Goal: Book appointment/travel/reservation

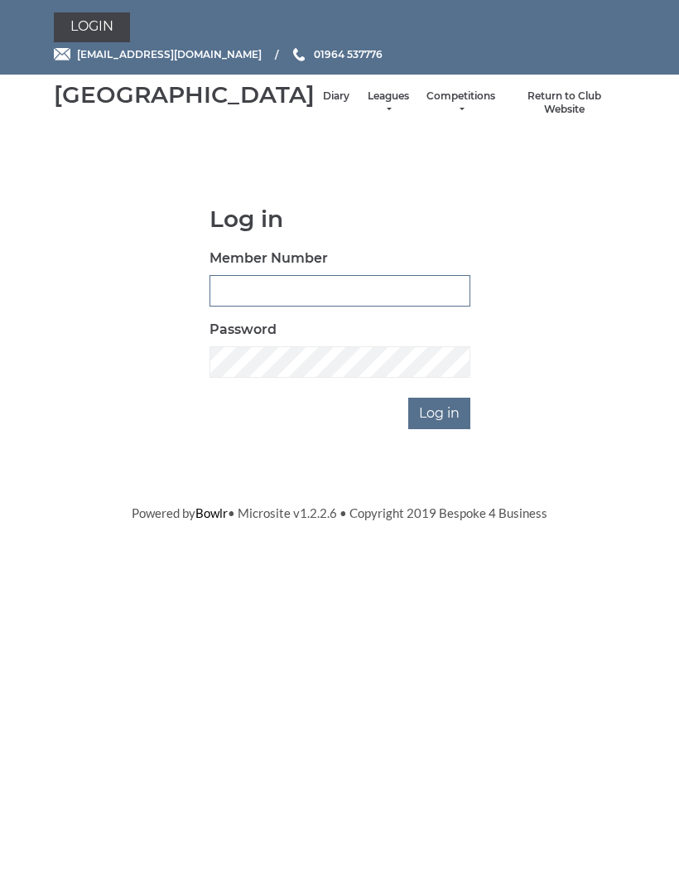
type input "0091"
click at [441, 429] on input "Log in" at bounding box center [440, 413] width 62 height 31
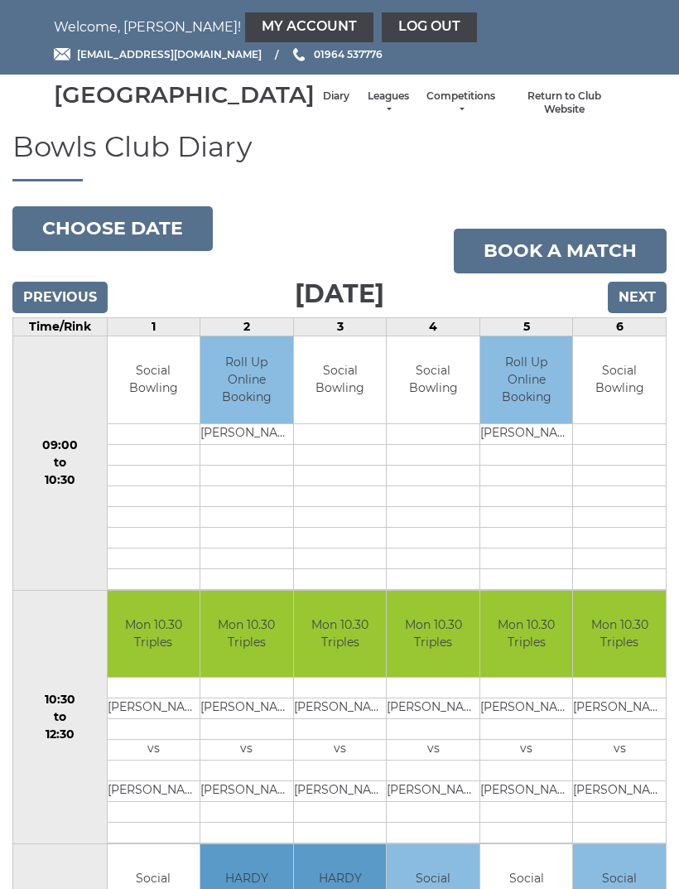
click at [641, 313] on input "Next" at bounding box center [637, 297] width 59 height 31
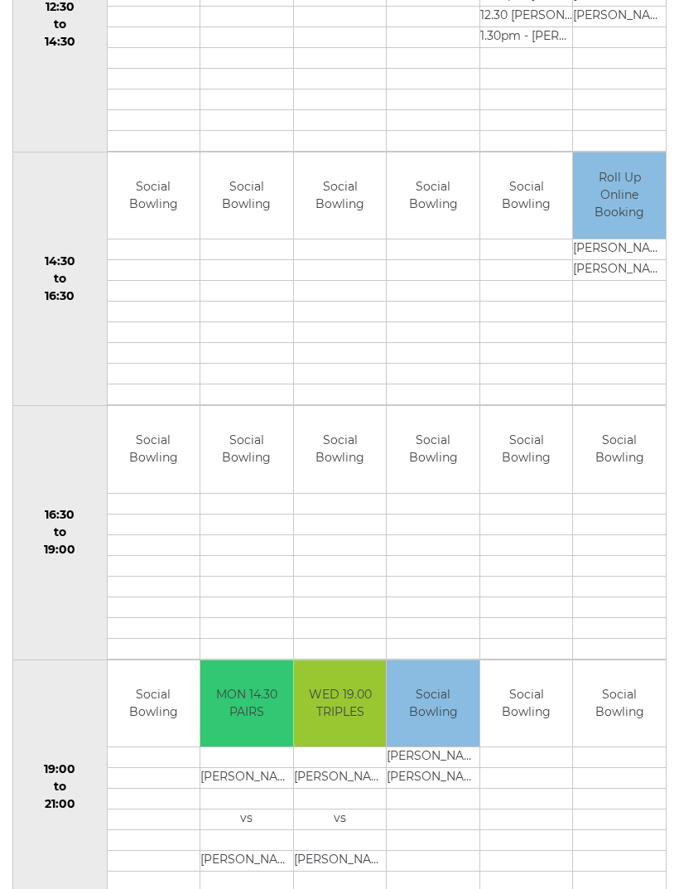
scroll to position [946, 0]
click at [537, 534] on td at bounding box center [527, 524] width 93 height 21
click at [544, 768] on td at bounding box center [527, 757] width 93 height 21
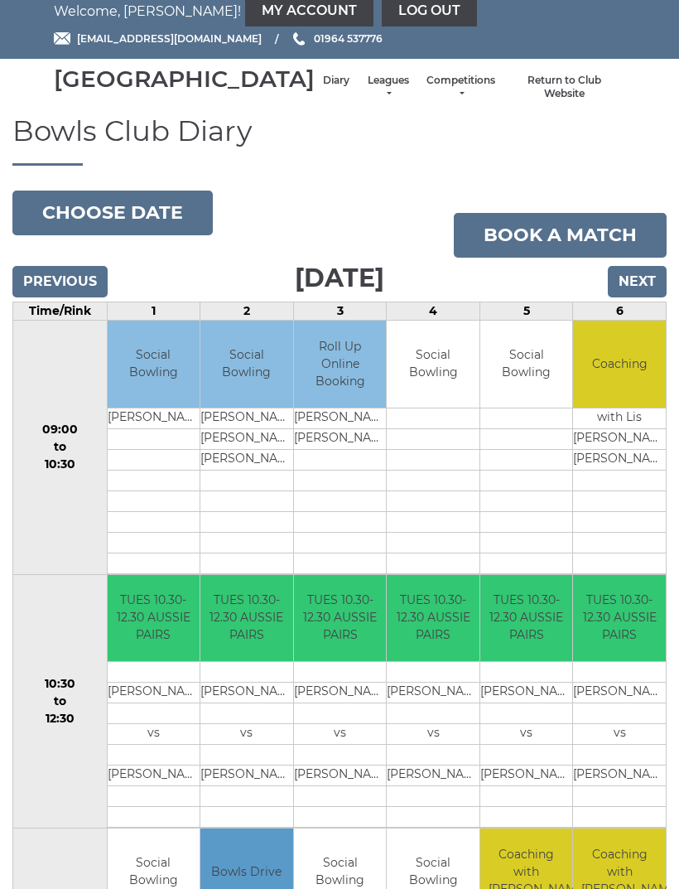
scroll to position [0, 0]
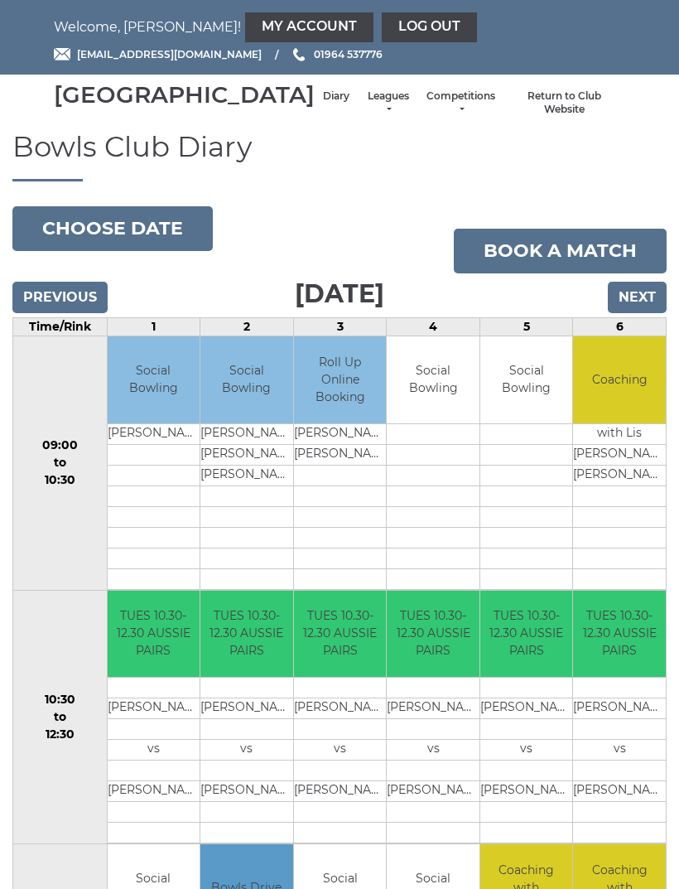
click at [599, 268] on link "Book a match" at bounding box center [560, 251] width 213 height 45
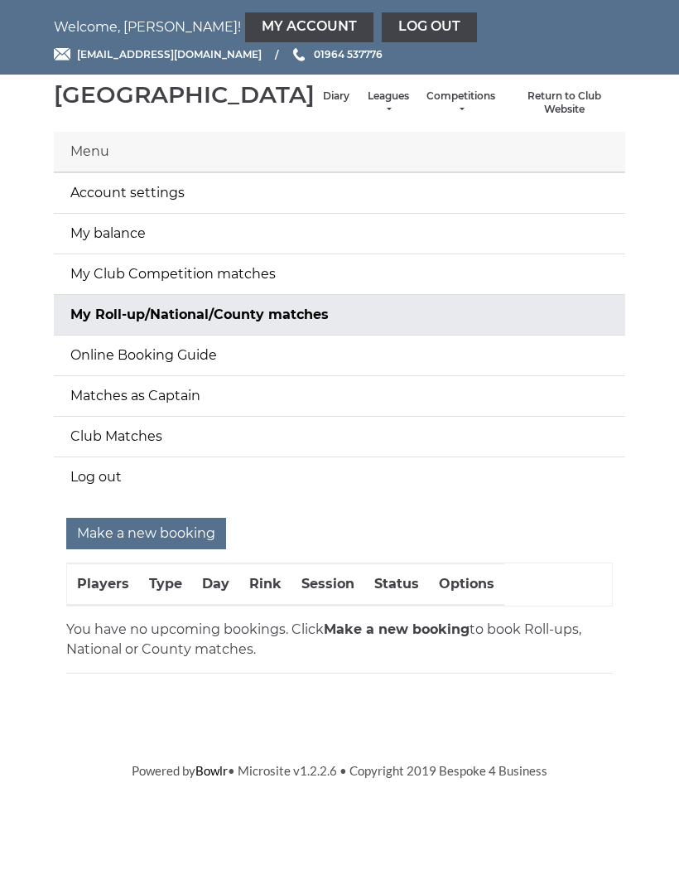
click at [183, 549] on input "Make a new booking" at bounding box center [146, 533] width 160 height 31
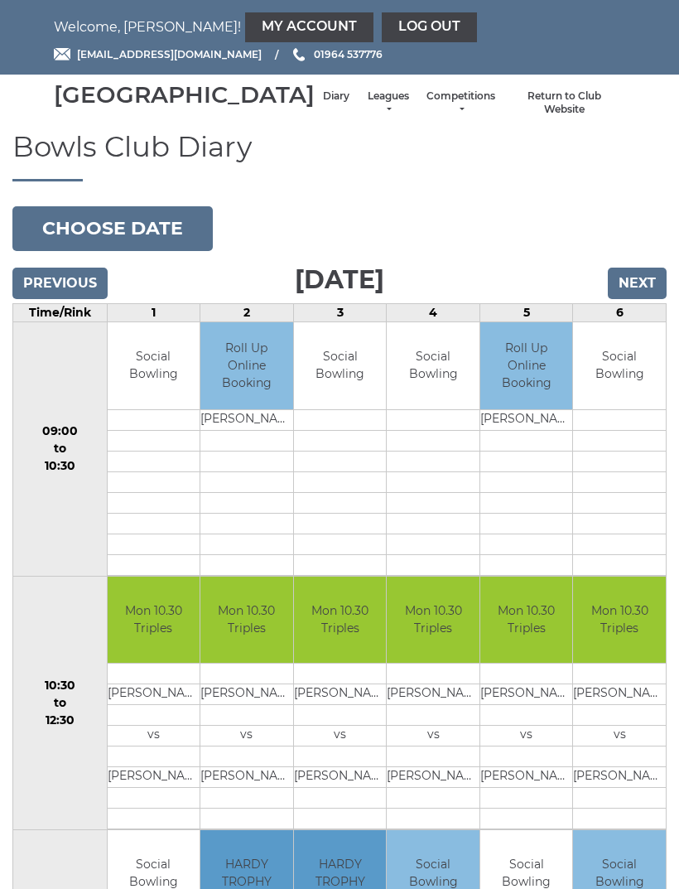
click at [647, 295] on input "Next" at bounding box center [637, 283] width 59 height 31
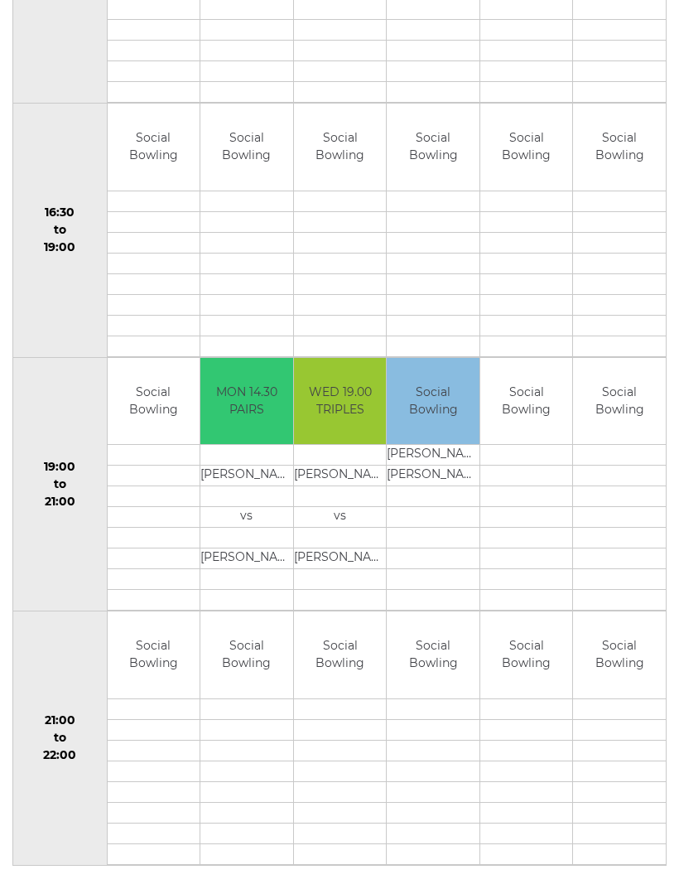
scroll to position [1236, 0]
click at [0, 0] on div "Book slot" at bounding box center [0, 0] width 0 height 0
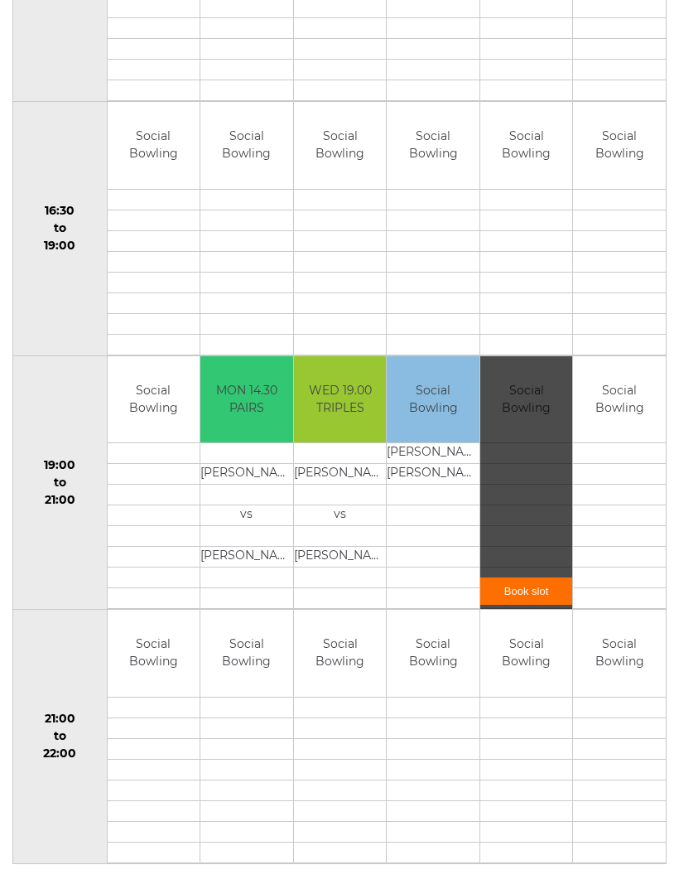
click at [537, 605] on link "Book slot" at bounding box center [527, 591] width 93 height 27
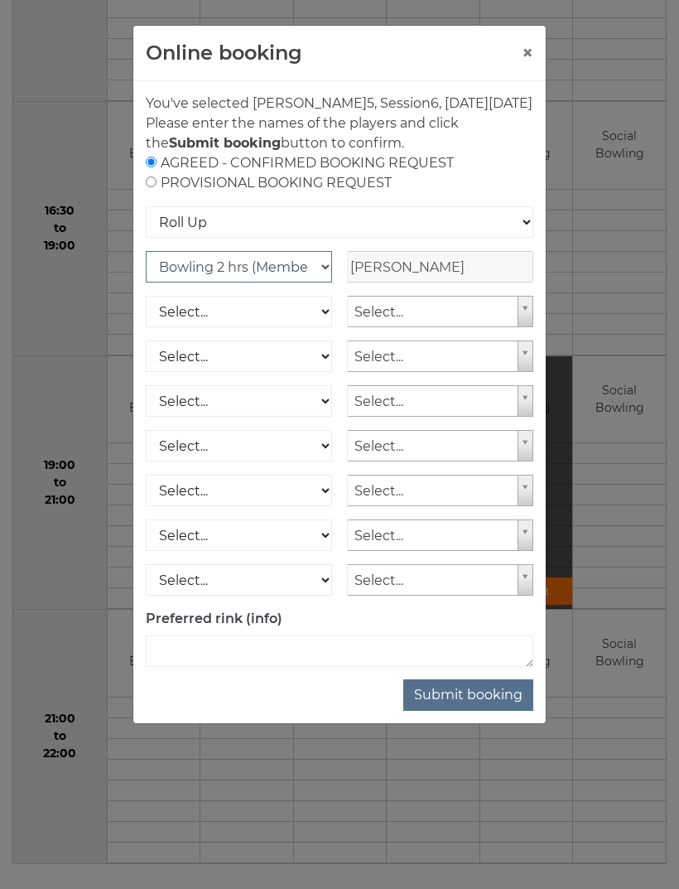
click at [322, 283] on select "Club Competition (Member) National (Member) Bowling 1.5 hrs (Member) Junior (Up…" at bounding box center [239, 266] width 186 height 31
select select "1_54"
click at [530, 54] on button "×" at bounding box center [528, 53] width 12 height 20
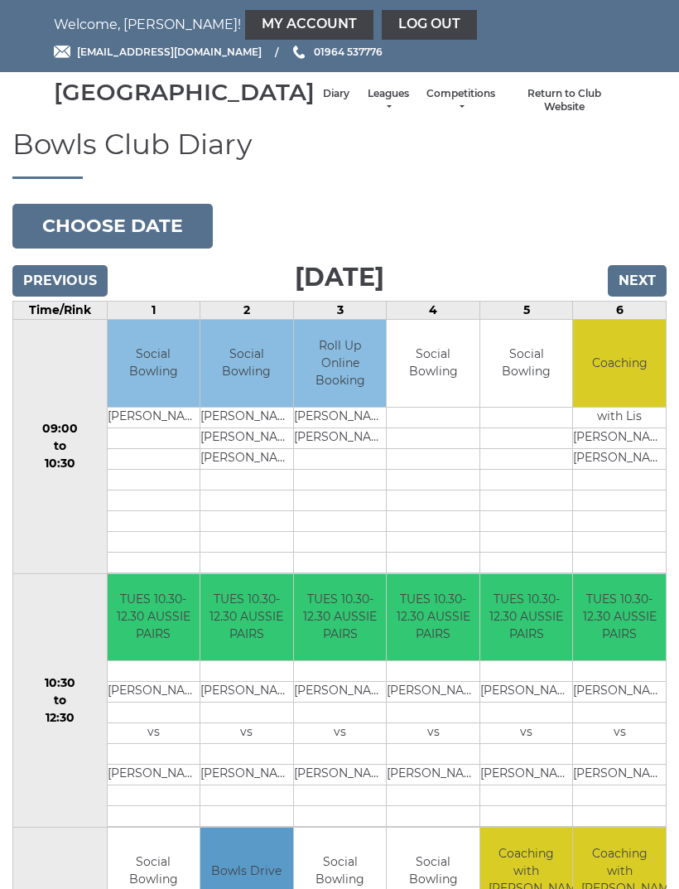
scroll to position [0, 0]
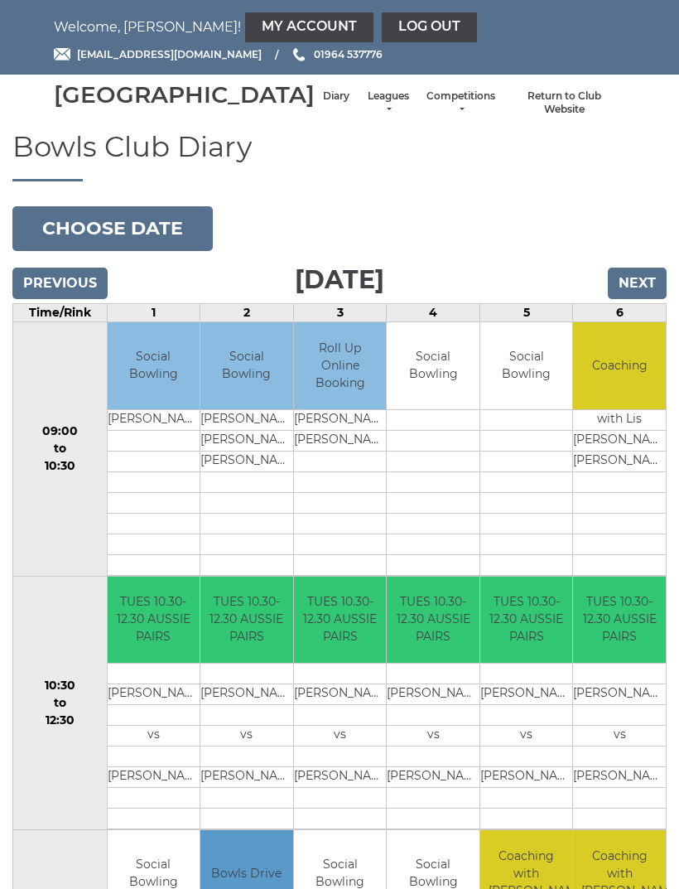
click at [272, 28] on link "My Account" at bounding box center [309, 27] width 128 height 30
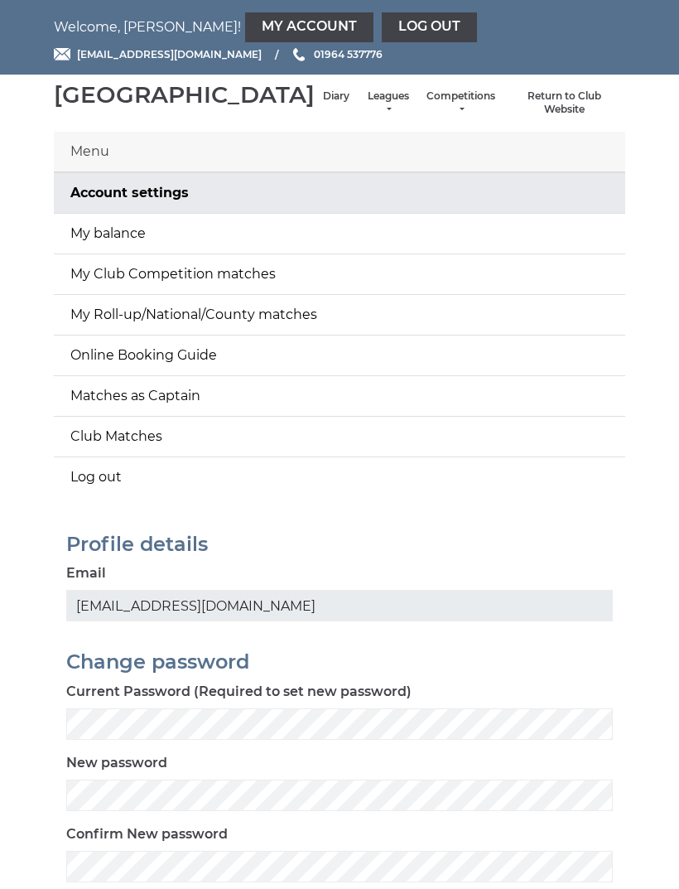
click at [392, 253] on link "My balance" at bounding box center [340, 234] width 572 height 40
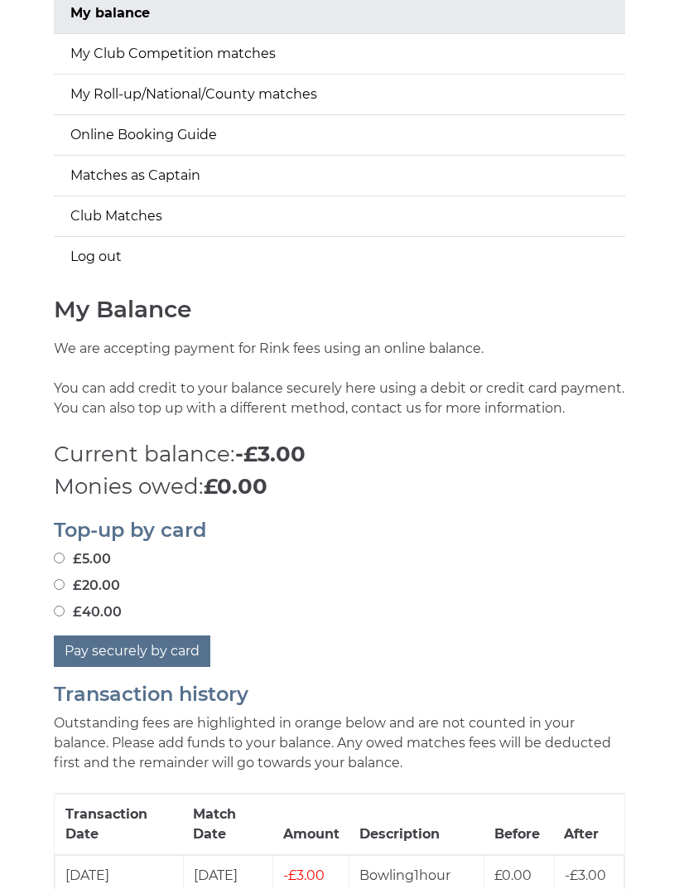
scroll to position [305, 0]
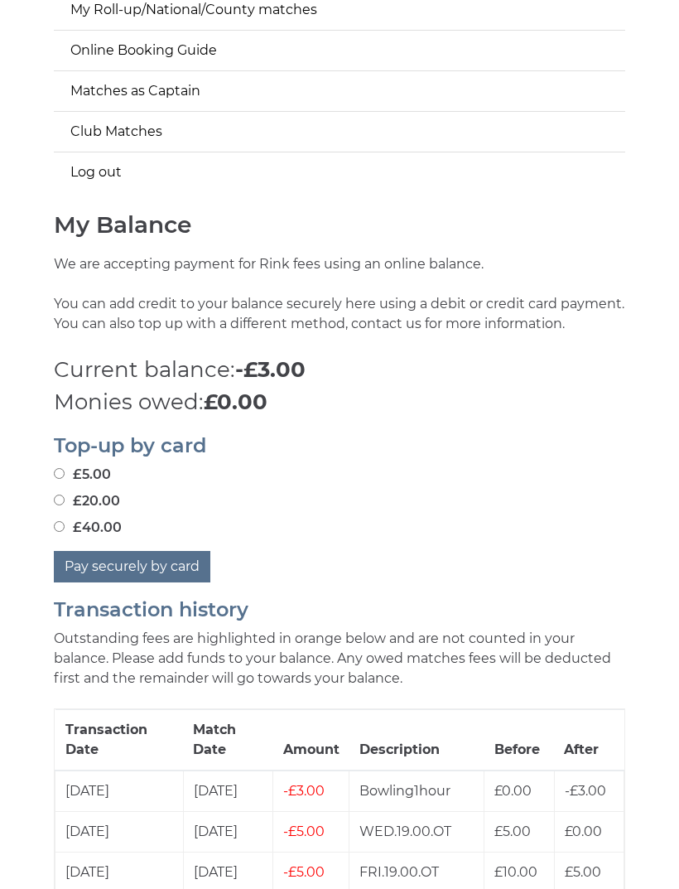
click at [169, 582] on button "Pay securely by card" at bounding box center [132, 566] width 157 height 31
click at [275, 560] on form "£5.00 £20.00 £40.00 Pay securely by card" at bounding box center [340, 524] width 572 height 118
click at [103, 538] on label "£40.00" at bounding box center [88, 528] width 68 height 20
click at [65, 532] on input "£40.00" at bounding box center [59, 526] width 11 height 11
radio input "true"
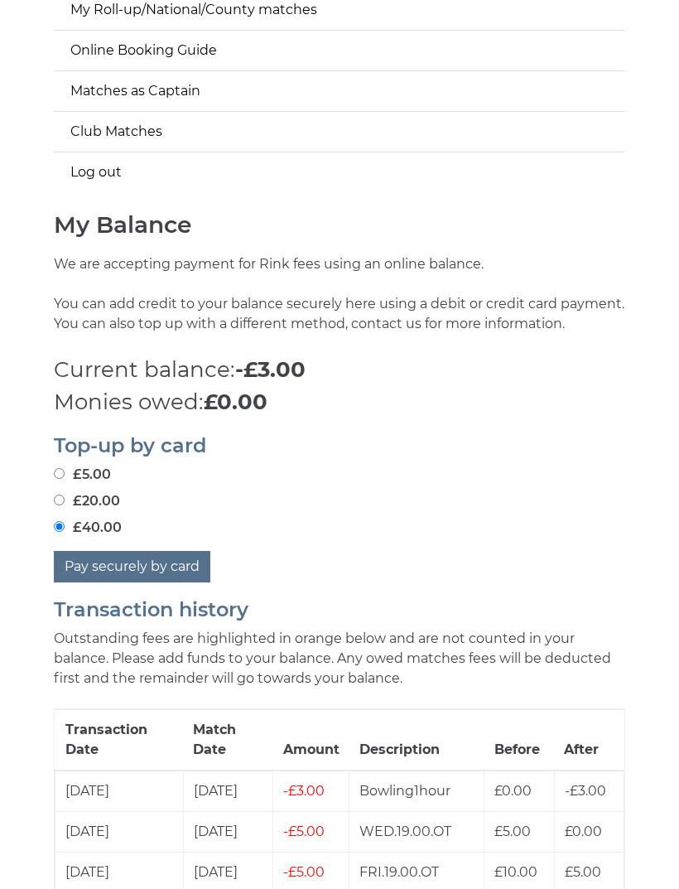
click at [176, 583] on button "Pay securely by card" at bounding box center [132, 566] width 157 height 31
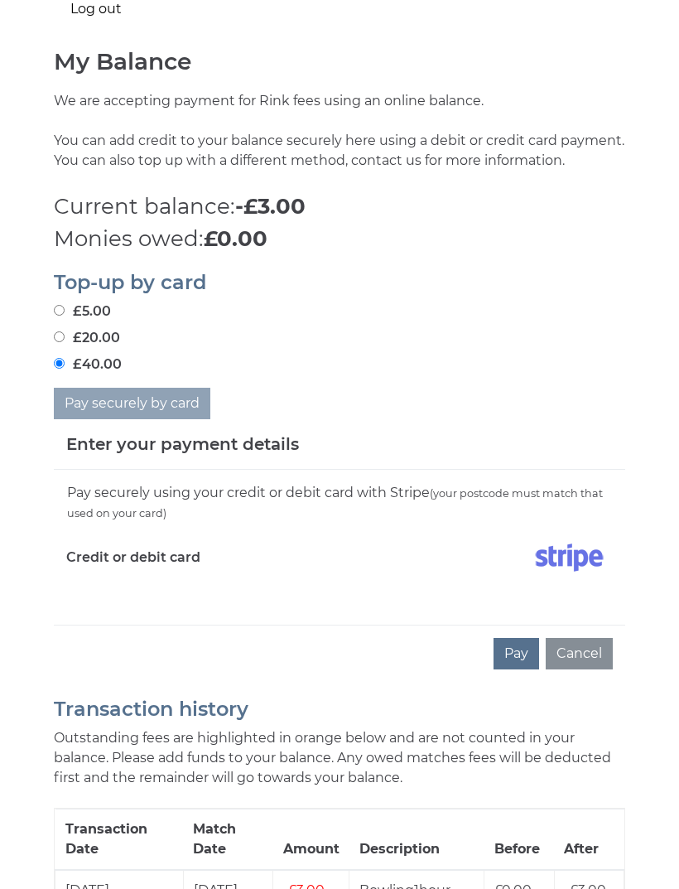
scroll to position [473, 0]
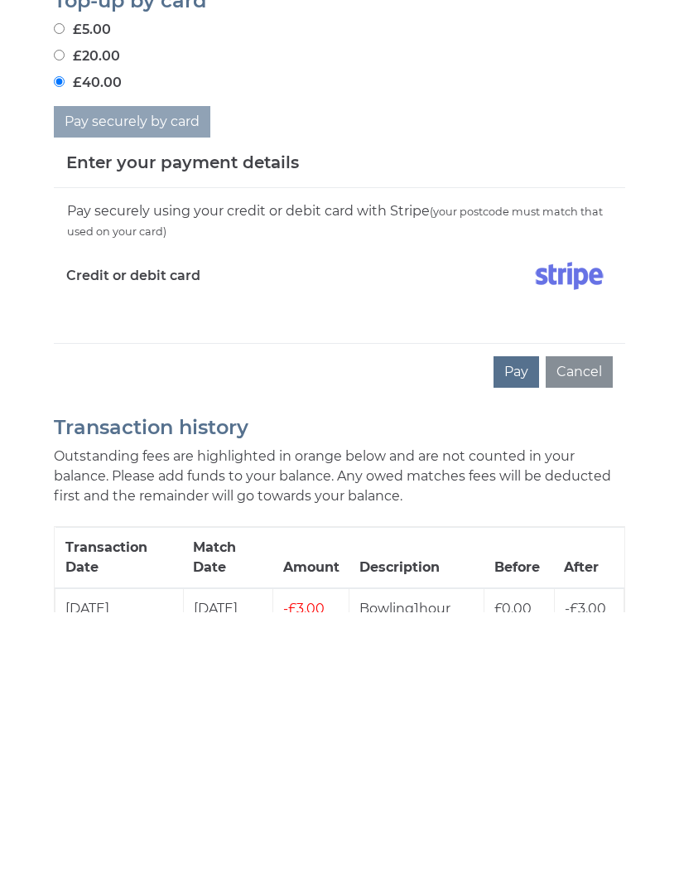
click at [519, 633] on button "Pay" at bounding box center [517, 648] width 46 height 31
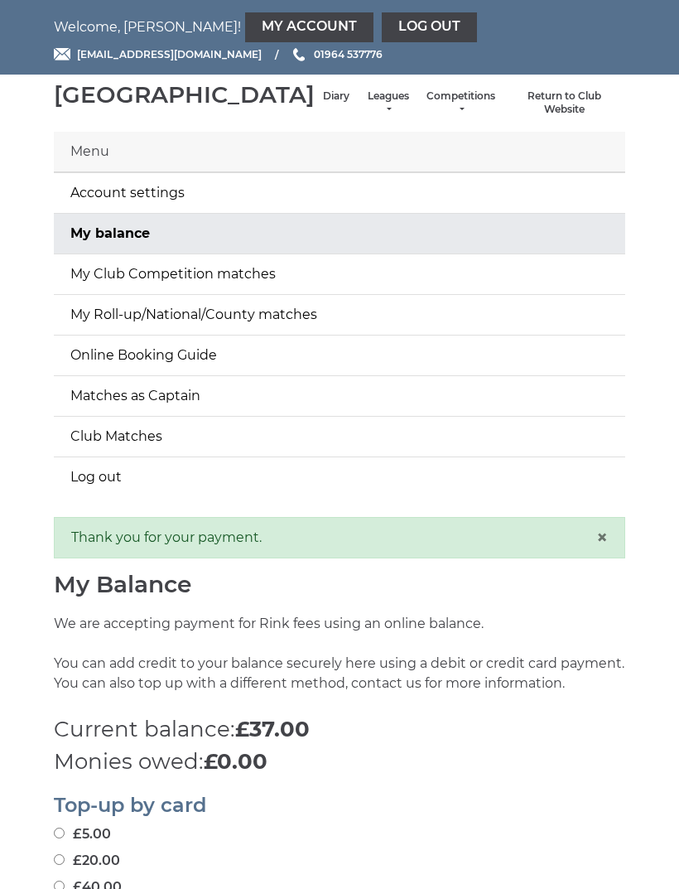
click at [323, 104] on link "Diary" at bounding box center [336, 96] width 27 height 14
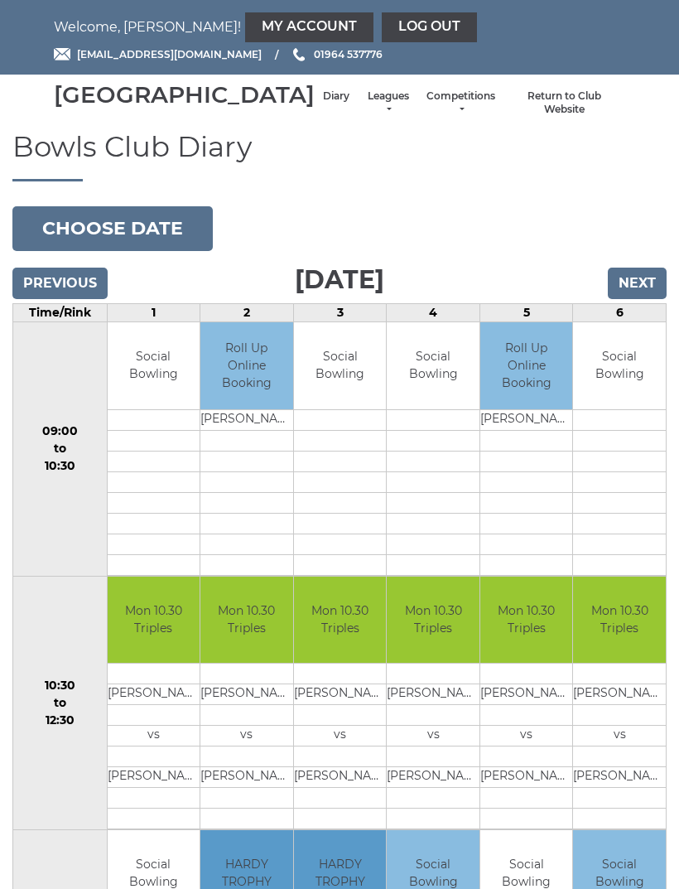
click at [78, 250] on button "Choose date" at bounding box center [112, 228] width 201 height 45
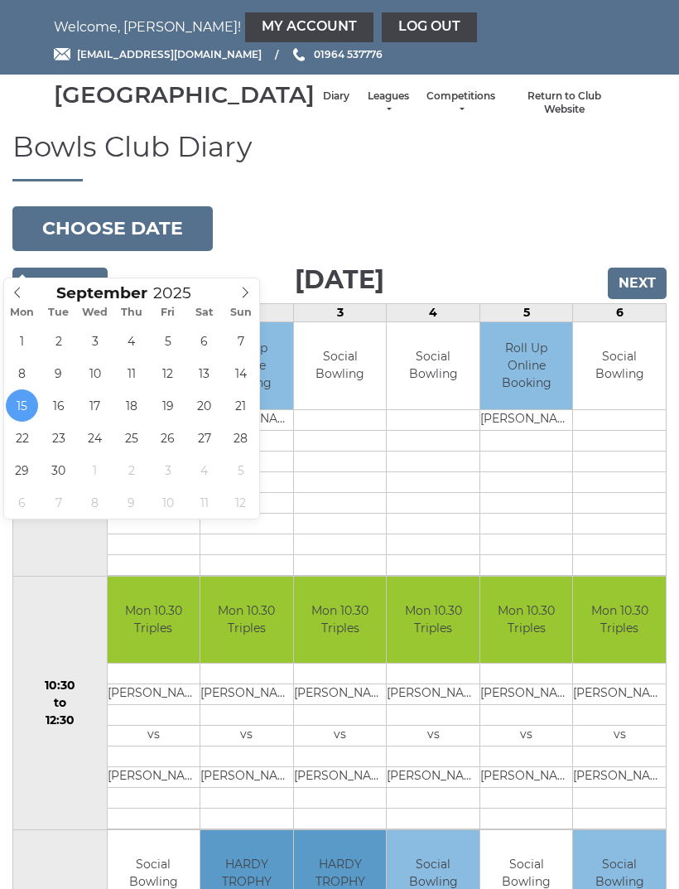
type input "2025-09-16"
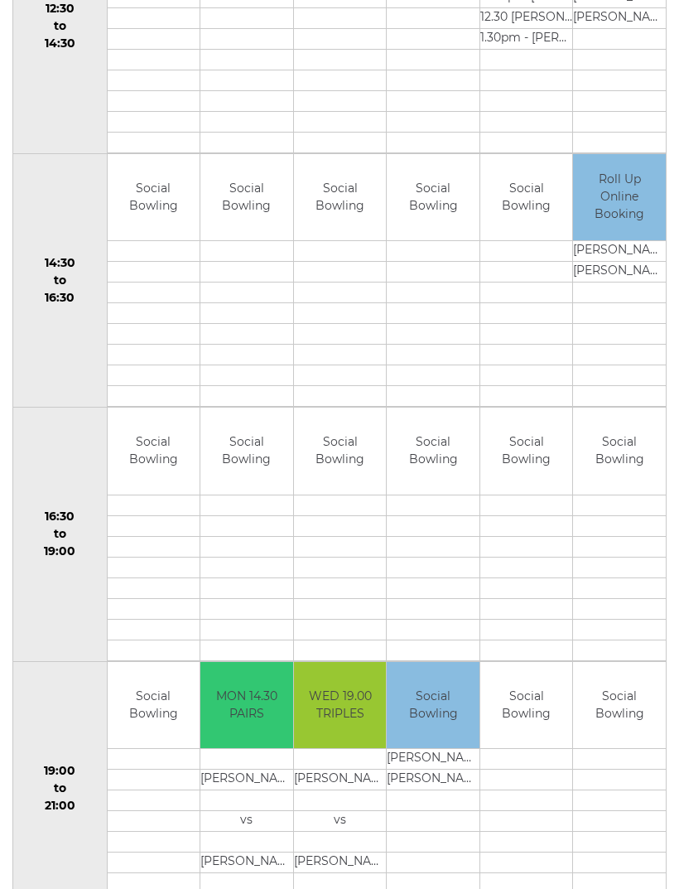
scroll to position [931, 0]
click at [0, 0] on link "Book slot" at bounding box center [0, 0] width 0 height 0
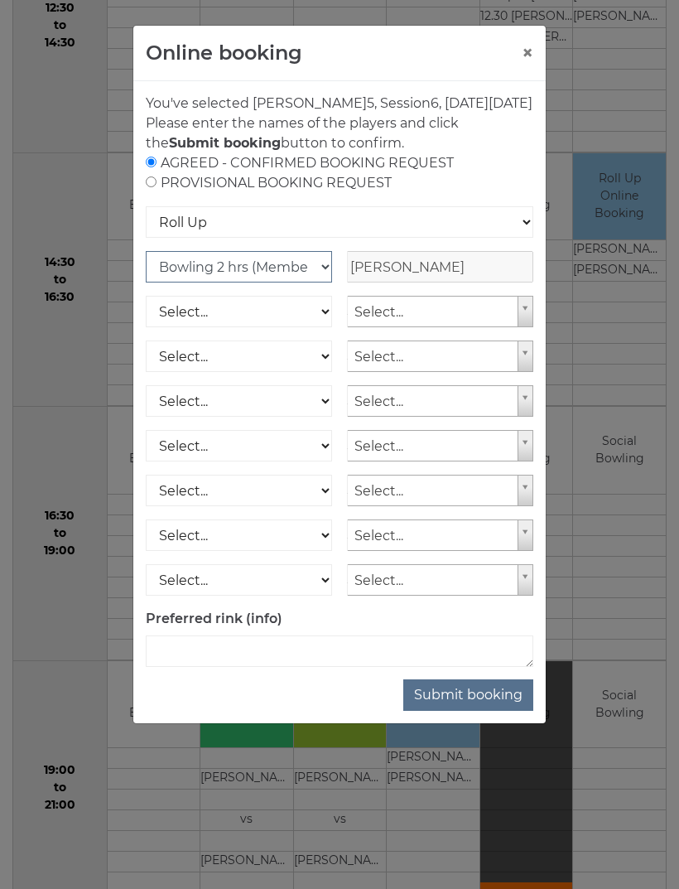
click at [296, 283] on select "Club Competition (Member) National (Member) Bowling 1.5 hrs (Member) Junior (Up…" at bounding box center [239, 266] width 186 height 31
select select "1_54"
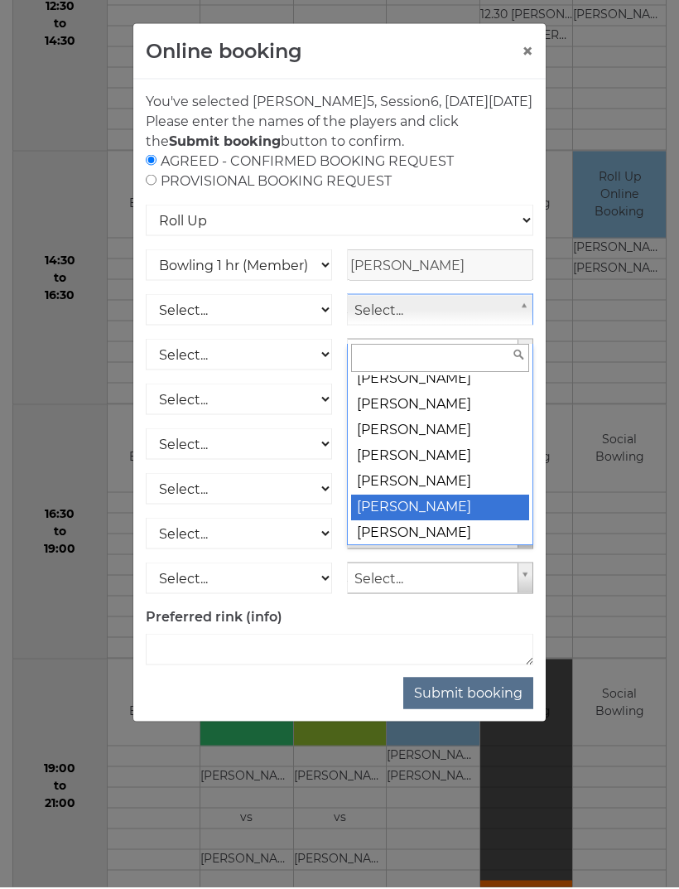
scroll to position [10184, 0]
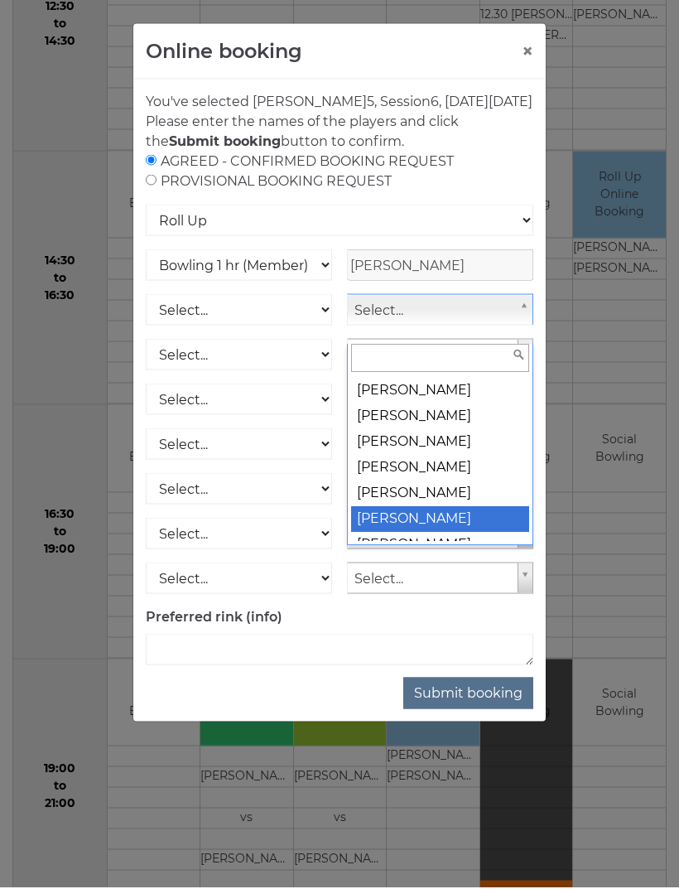
select select "733"
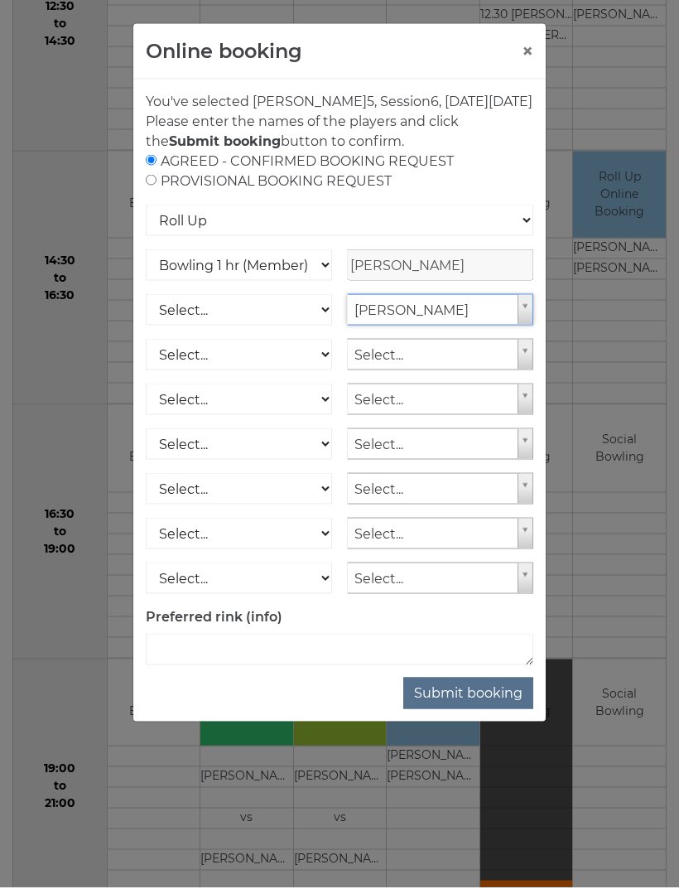
scroll to position [934, 0]
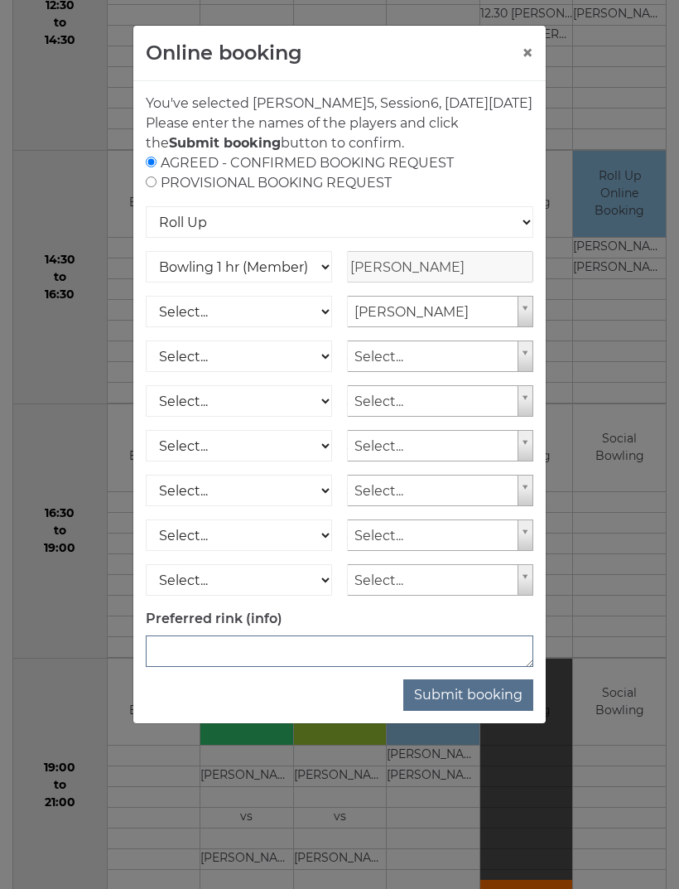
click at [319, 666] on textarea at bounding box center [340, 651] width 388 height 31
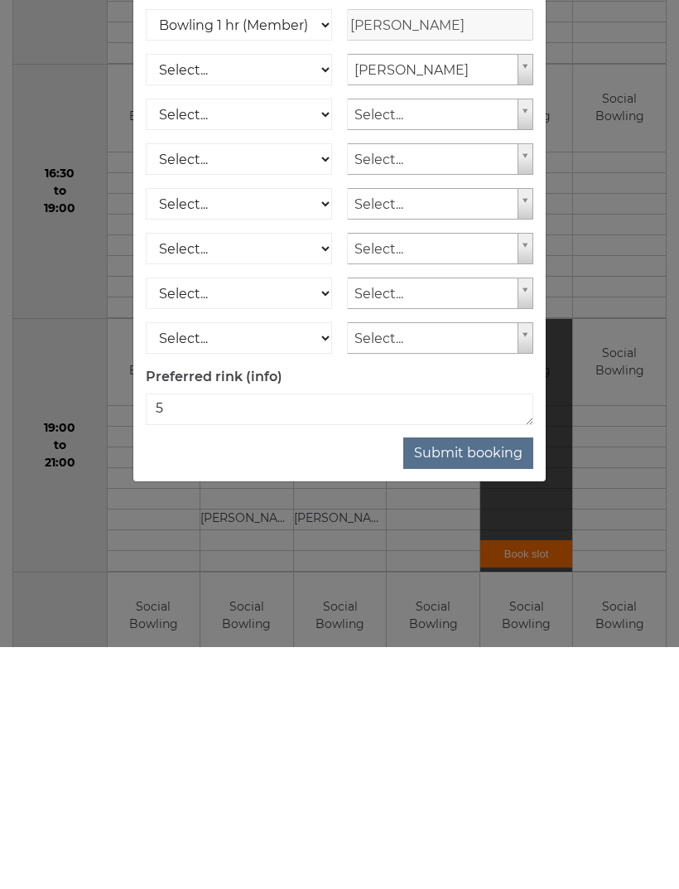
scroll to position [1236, 0]
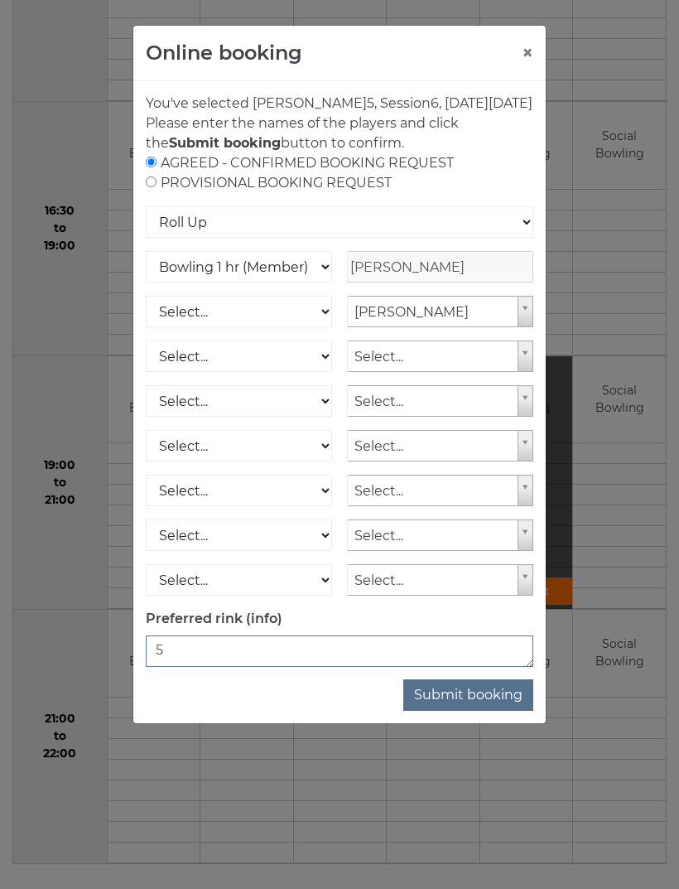
type textarea "5"
click at [484, 710] on button "Submit booking" at bounding box center [469, 694] width 130 height 31
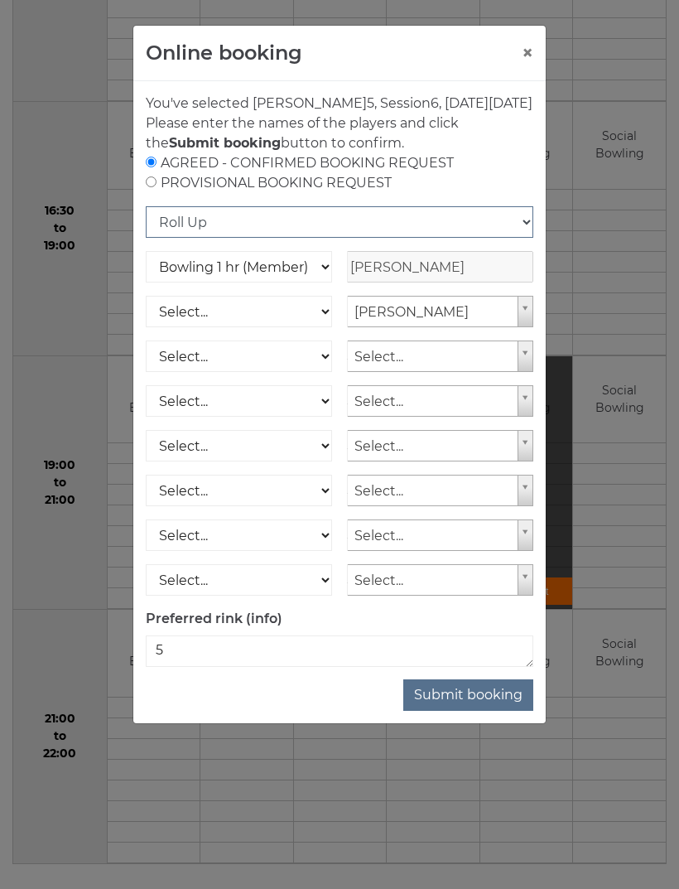
click at [413, 236] on select "Roll Up National Competition - Singles National Competition - Pairs National Co…" at bounding box center [340, 221] width 388 height 31
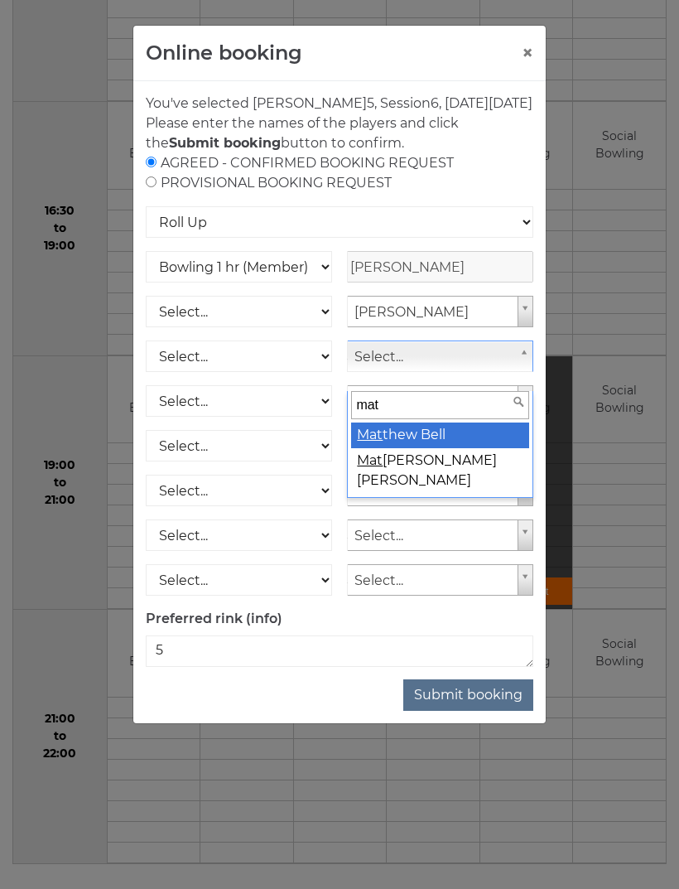
type input "matt"
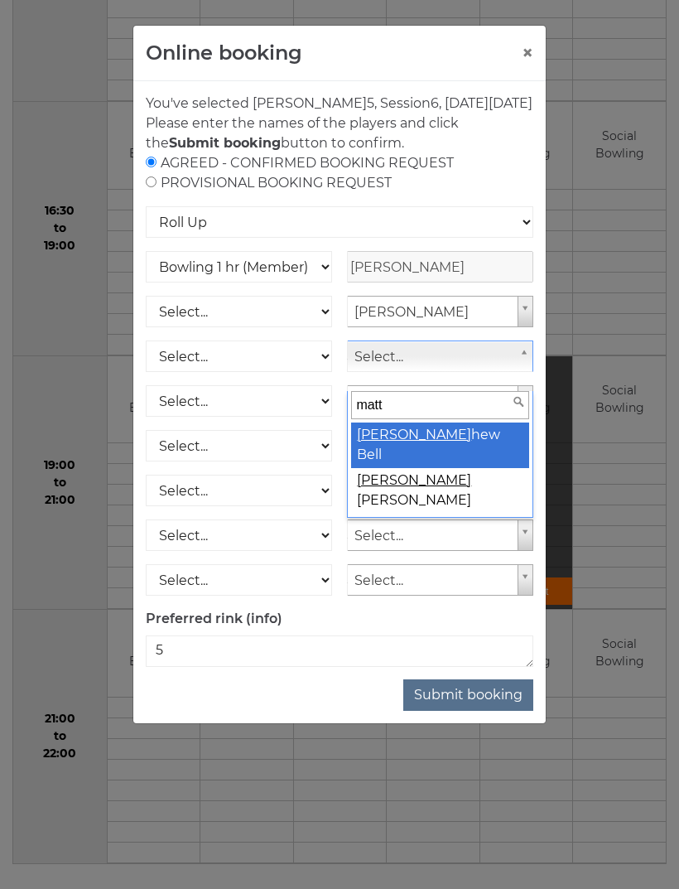
select select
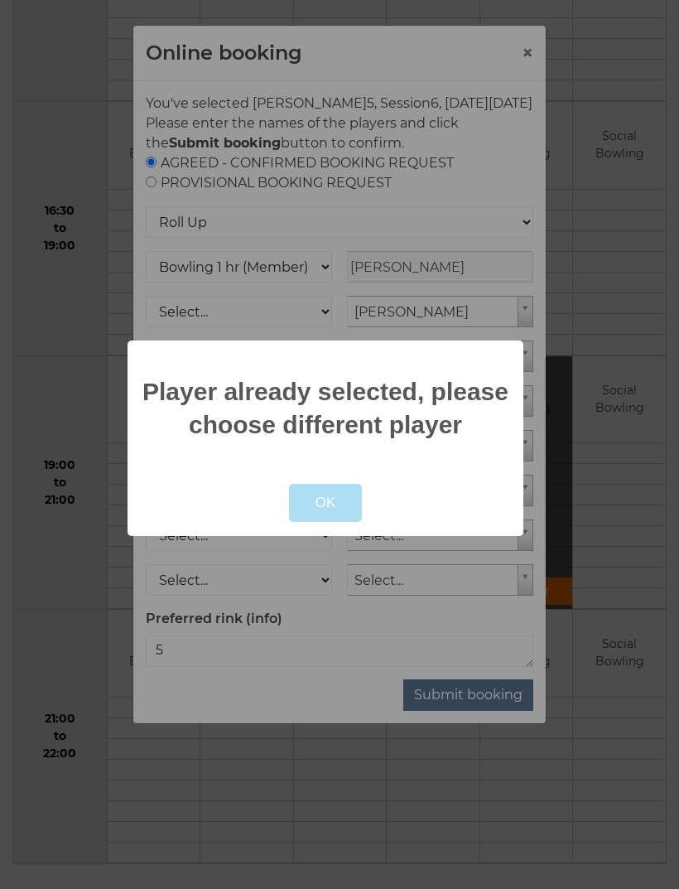
click at [338, 522] on button "OK" at bounding box center [326, 503] width 74 height 38
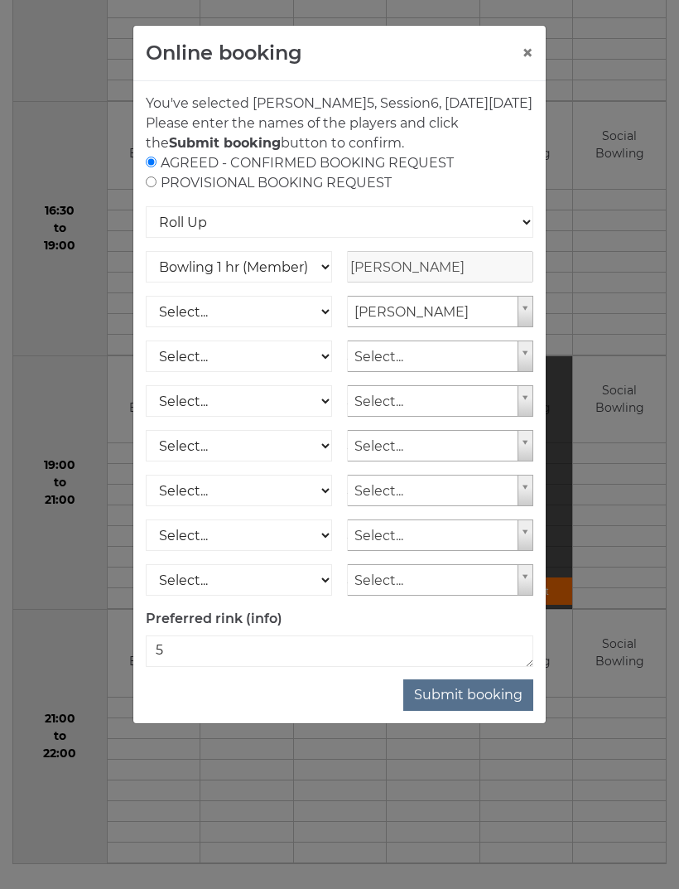
click at [486, 711] on button "Submit booking" at bounding box center [469, 694] width 130 height 31
click at [375, 193] on div "AGREED - CONFIRMED BOOKING REQUEST PROVISIONAL BOOKING REQUEST" at bounding box center [340, 173] width 388 height 40
click at [297, 193] on div "AGREED - CONFIRMED BOOKING REQUEST PROVISIONAL BOOKING REQUEST" at bounding box center [340, 173] width 388 height 40
click at [155, 187] on input "radio" at bounding box center [151, 181] width 11 height 11
radio input "true"
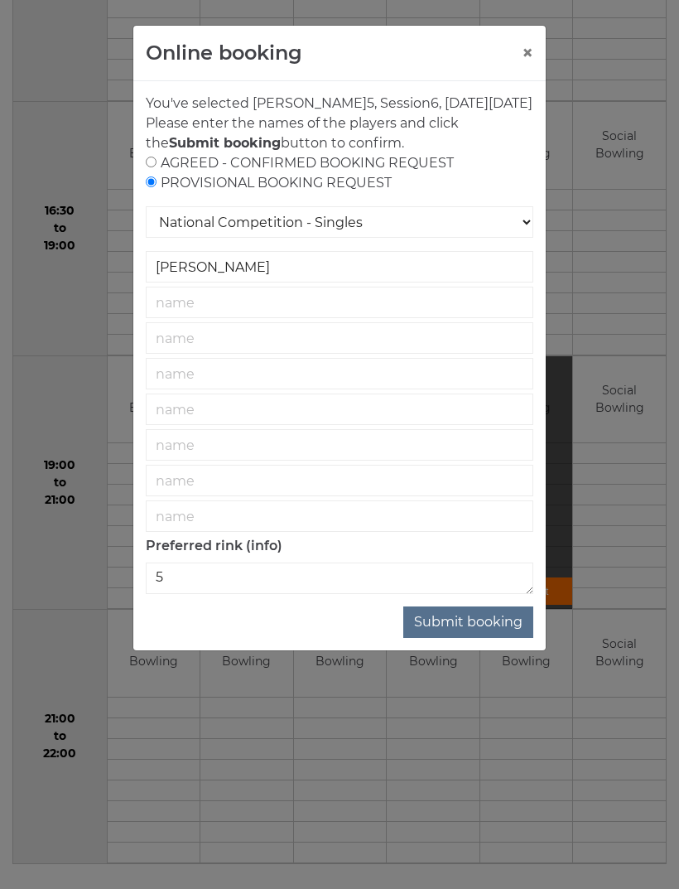
click at [197, 183] on div "AGREED - CONFIRMED BOOKING REQUEST PROVISIONAL BOOKING REQUEST" at bounding box center [340, 173] width 388 height 40
click at [163, 180] on div "AGREED - CONFIRMED BOOKING REQUEST PROVISIONAL BOOKING REQUEST" at bounding box center [340, 173] width 388 height 40
click at [157, 167] on input "radio" at bounding box center [151, 162] width 11 height 11
radio input "true"
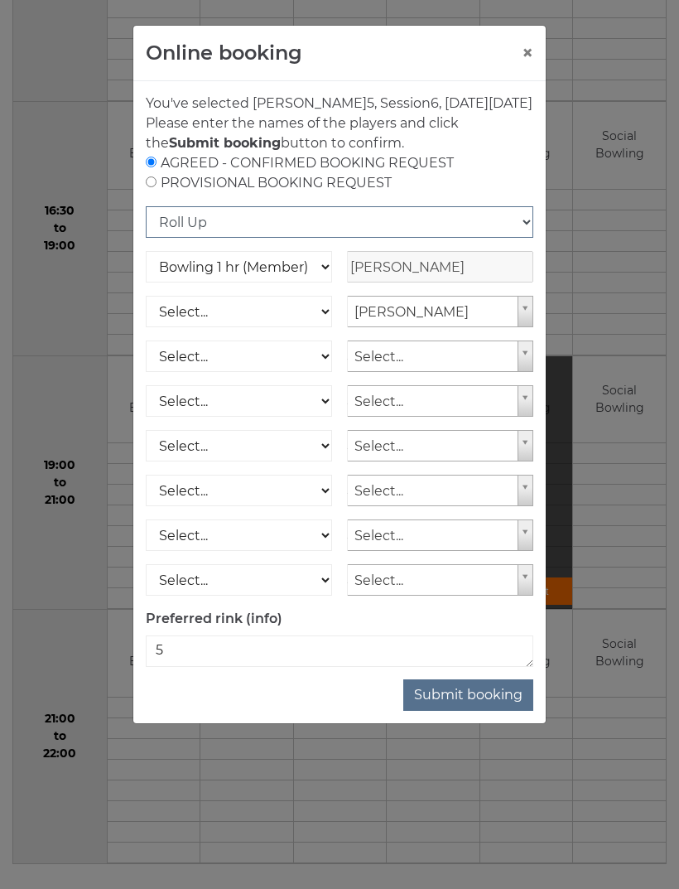
click at [532, 238] on select "Roll Up National Competition - Singles National Competition - Pairs National Co…" at bounding box center [340, 221] width 388 height 31
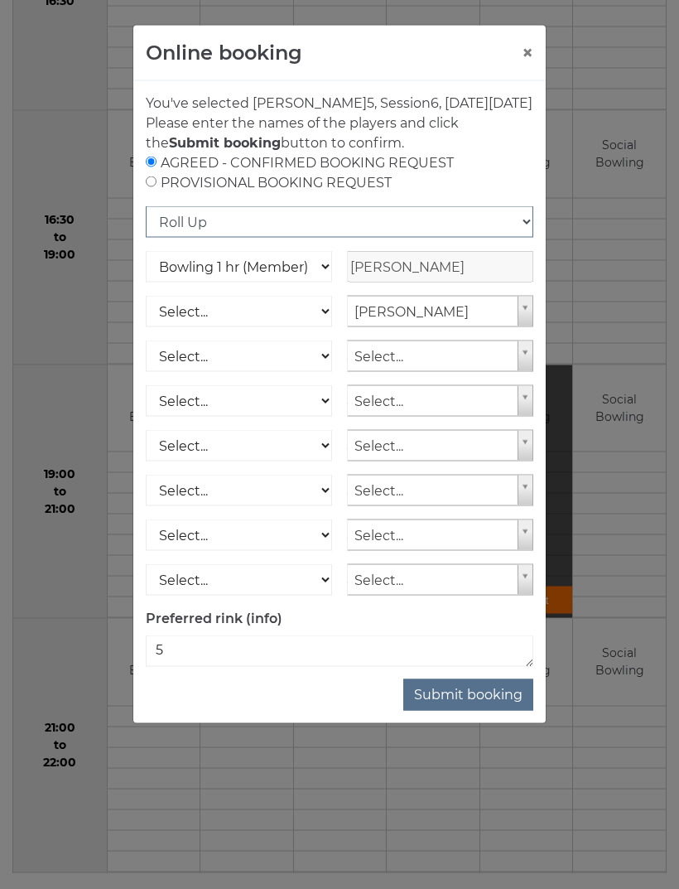
scroll to position [1227, 0]
click at [484, 711] on button "Submit booking" at bounding box center [469, 694] width 130 height 31
click at [267, 327] on select "Select... Club Competition (Member) Club Competition (Visitor) National (Member…" at bounding box center [239, 311] width 186 height 31
select select "1_54"
click at [484, 711] on button "Submit booking" at bounding box center [469, 694] width 130 height 31
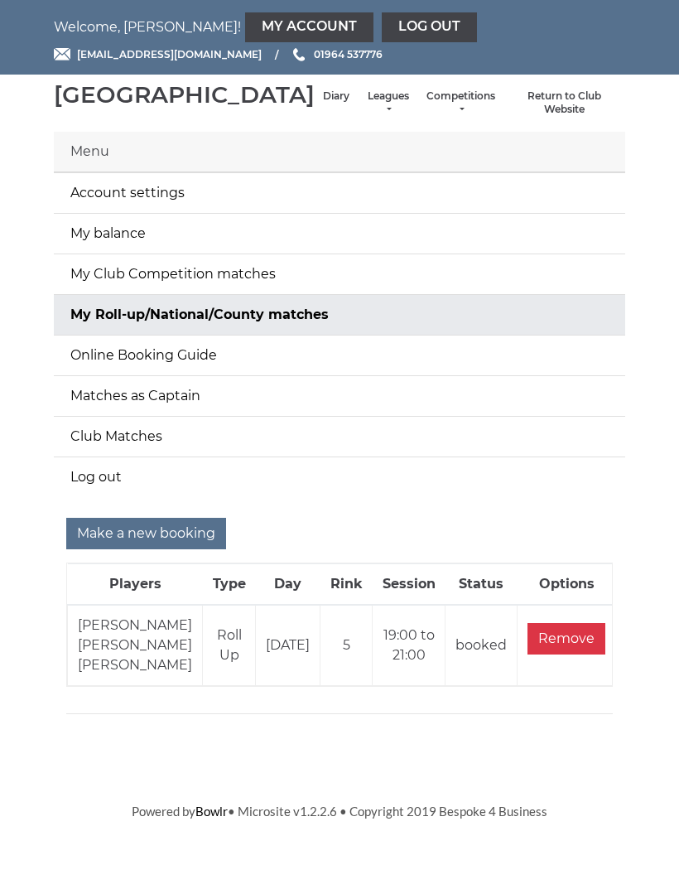
click at [366, 114] on link "Leagues" at bounding box center [388, 102] width 44 height 27
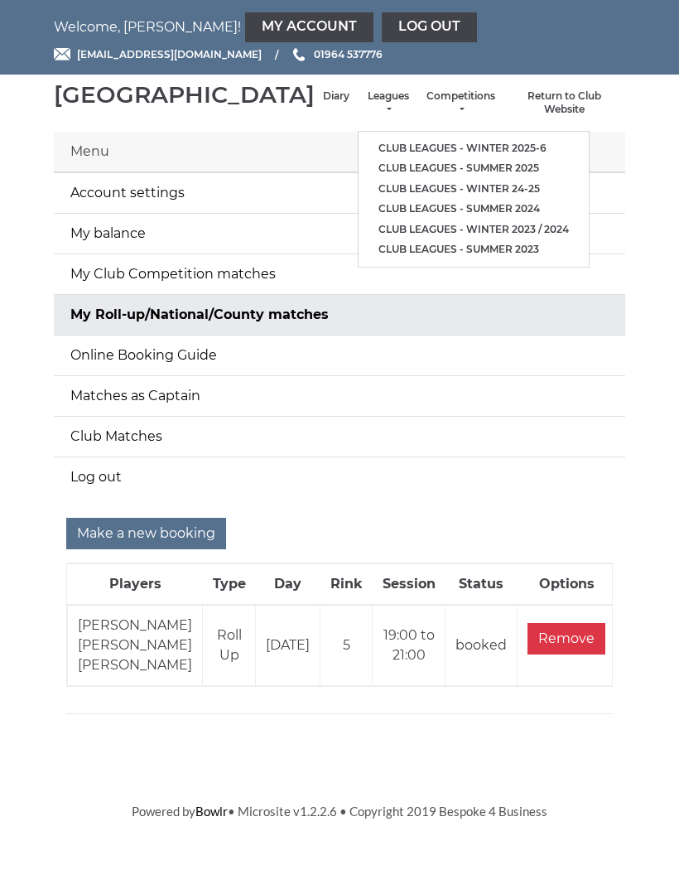
click at [323, 104] on link "Diary" at bounding box center [336, 96] width 27 height 14
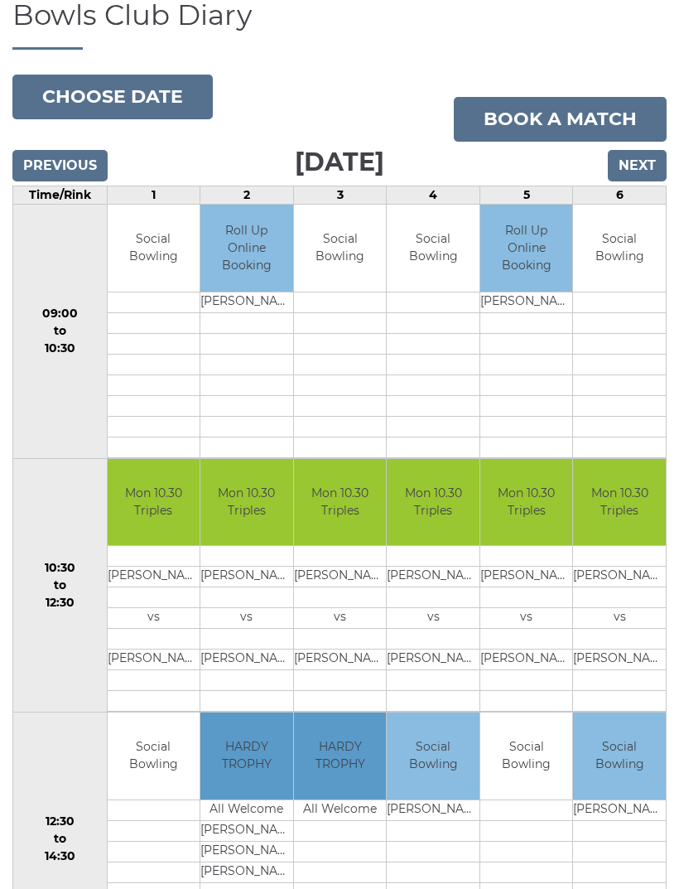
scroll to position [69, 0]
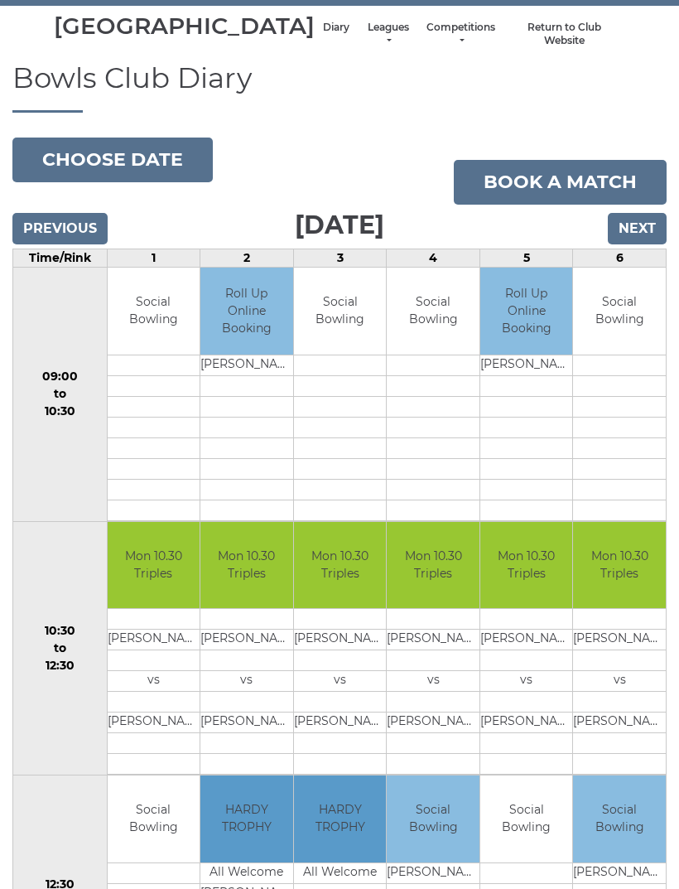
click at [636, 244] on input "Next" at bounding box center [637, 228] width 59 height 31
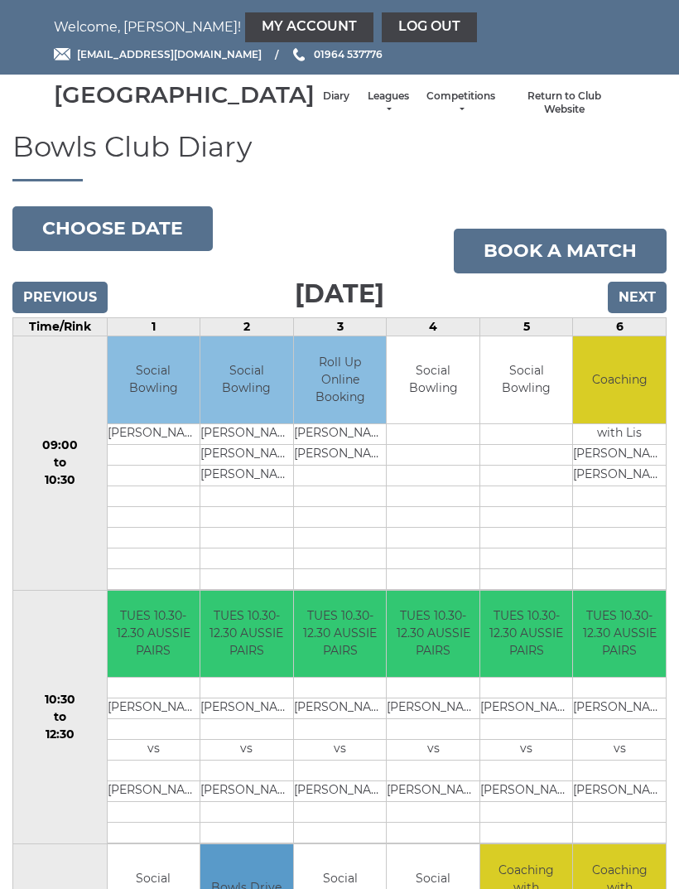
click at [245, 17] on link "My Account" at bounding box center [309, 27] width 128 height 30
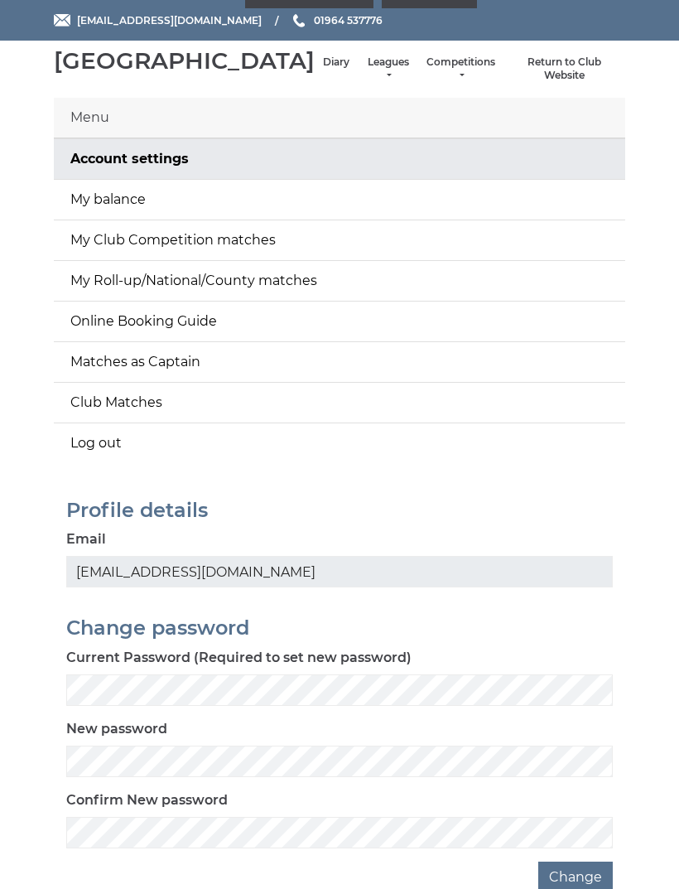
scroll to position [36, 0]
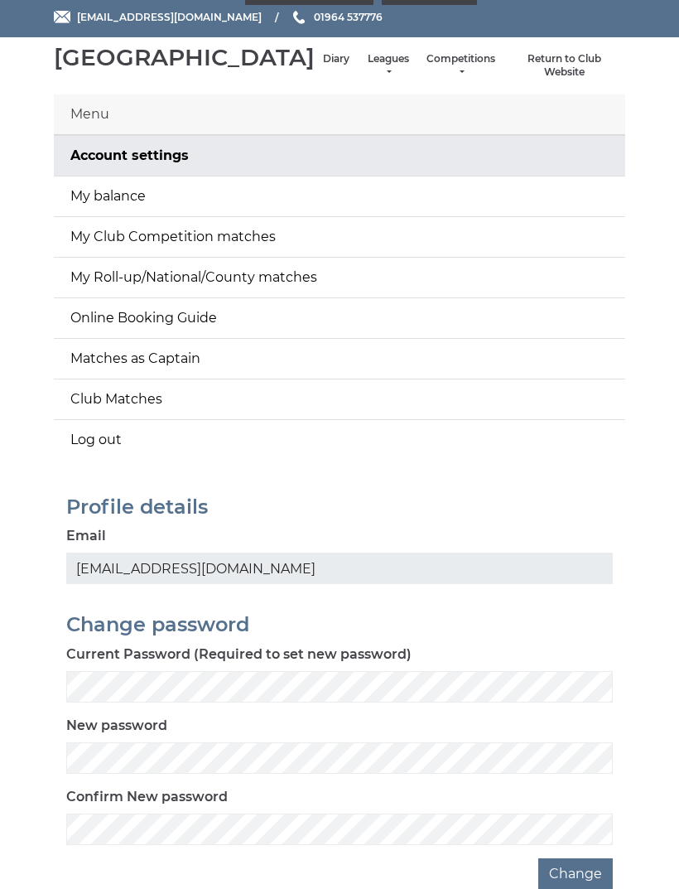
click at [519, 213] on link "My balance" at bounding box center [340, 197] width 572 height 40
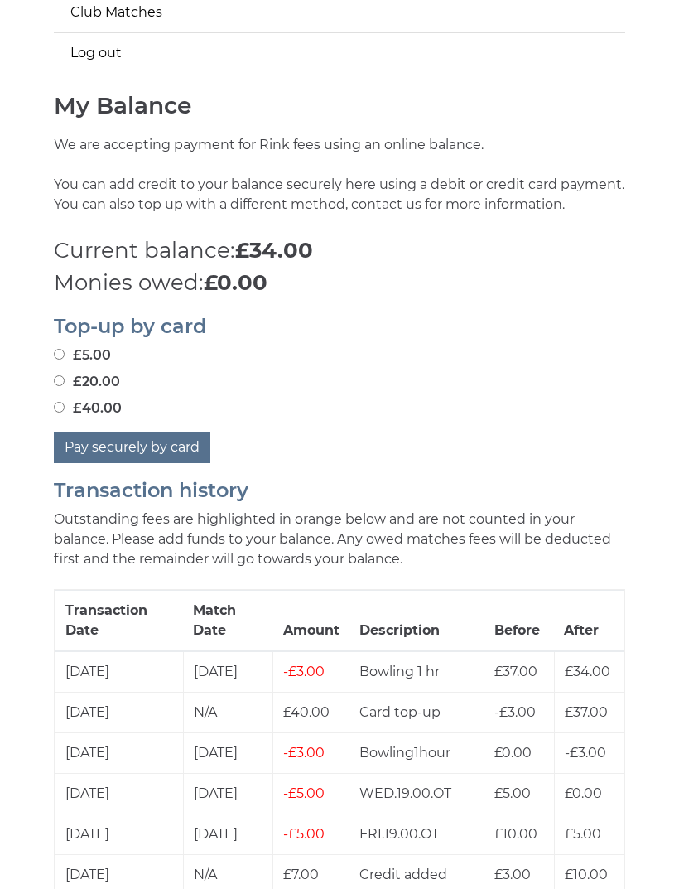
scroll to position [406, 0]
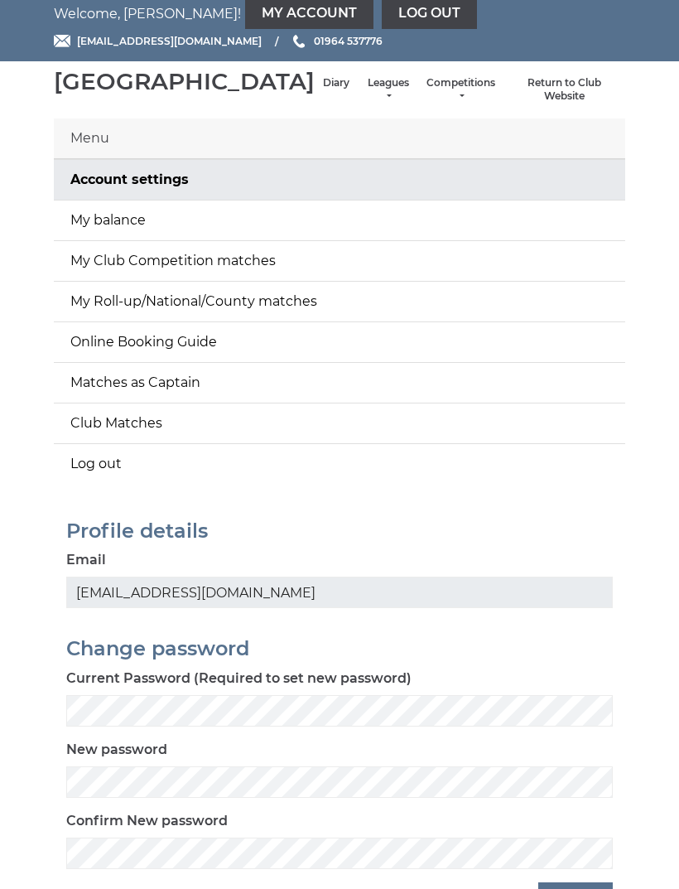
scroll to position [3, 0]
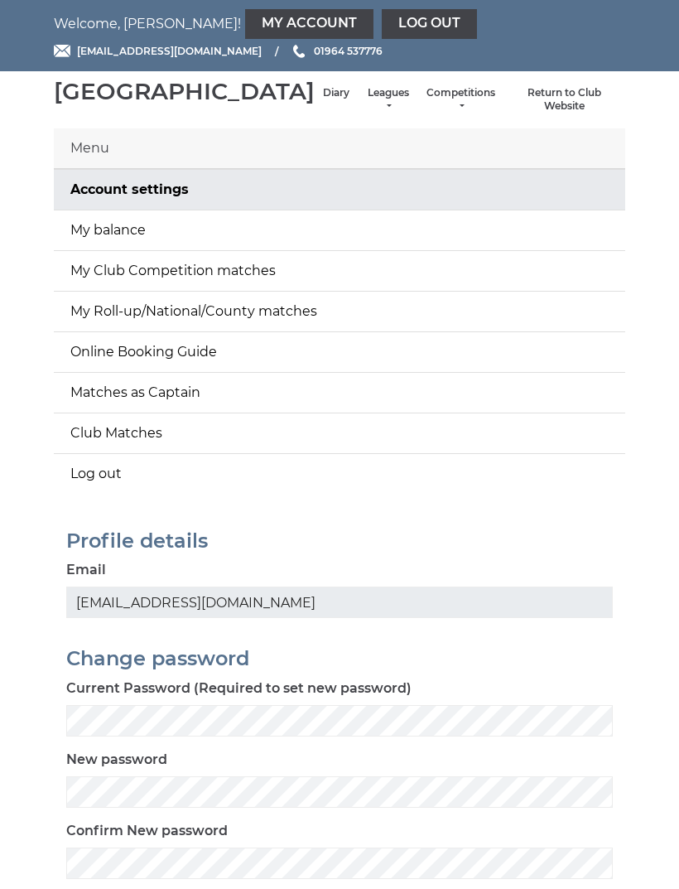
click at [315, 100] on li "Diary" at bounding box center [336, 100] width 43 height 44
click at [323, 100] on link "Diary" at bounding box center [336, 93] width 27 height 14
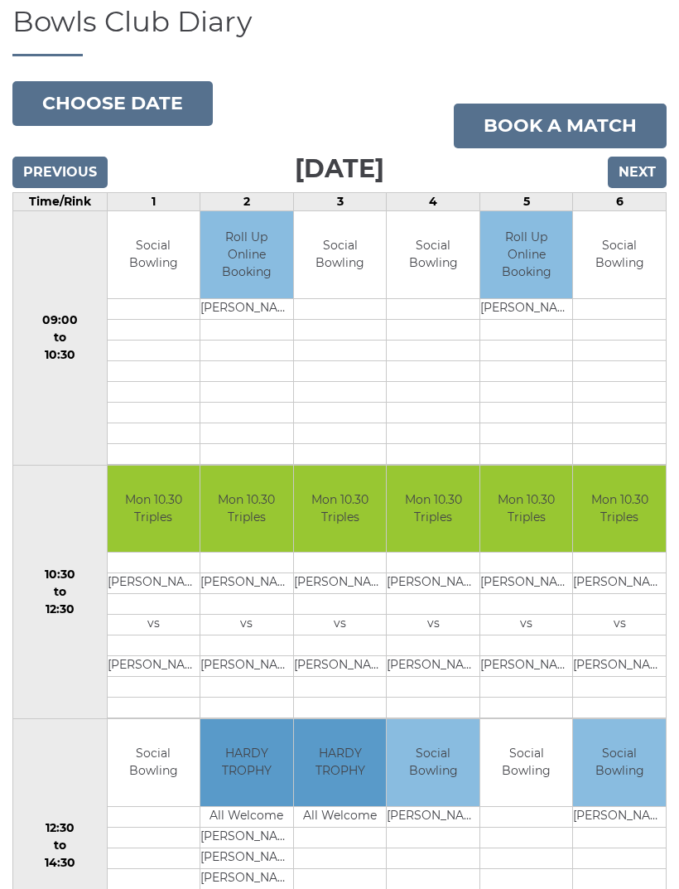
scroll to position [92, 0]
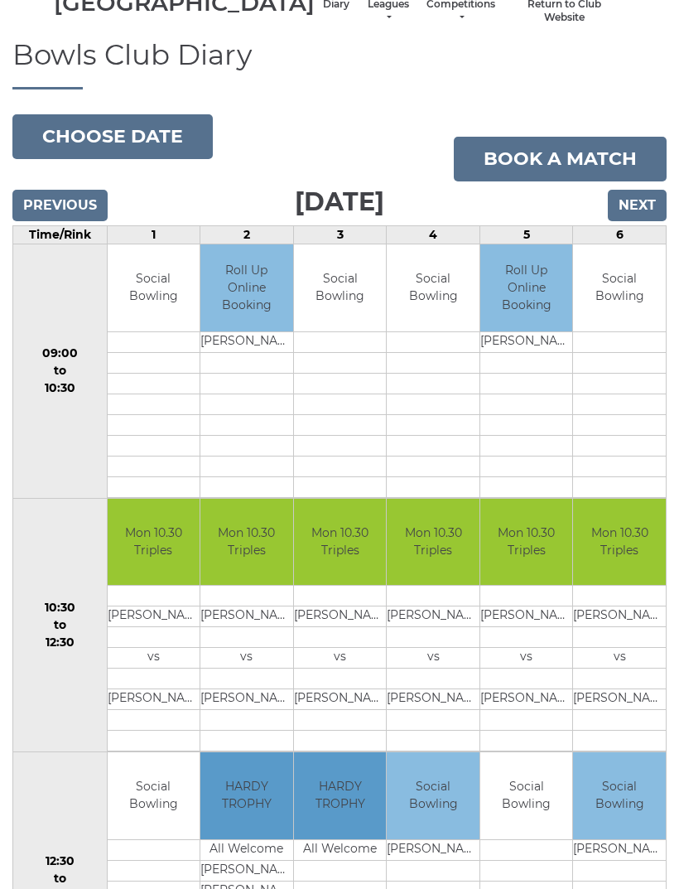
click at [638, 221] on input "Next" at bounding box center [637, 205] width 59 height 31
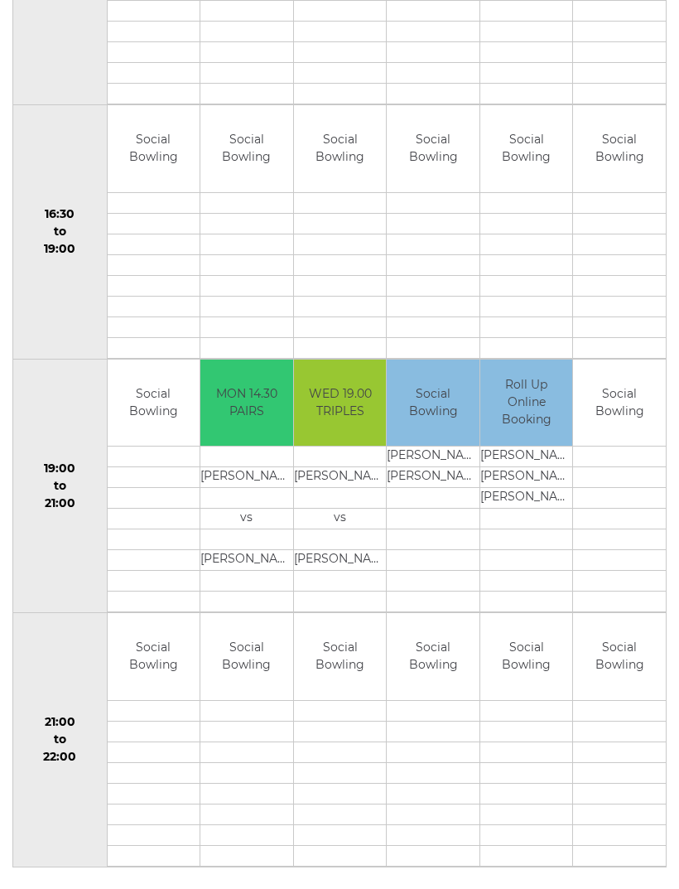
scroll to position [1250, 0]
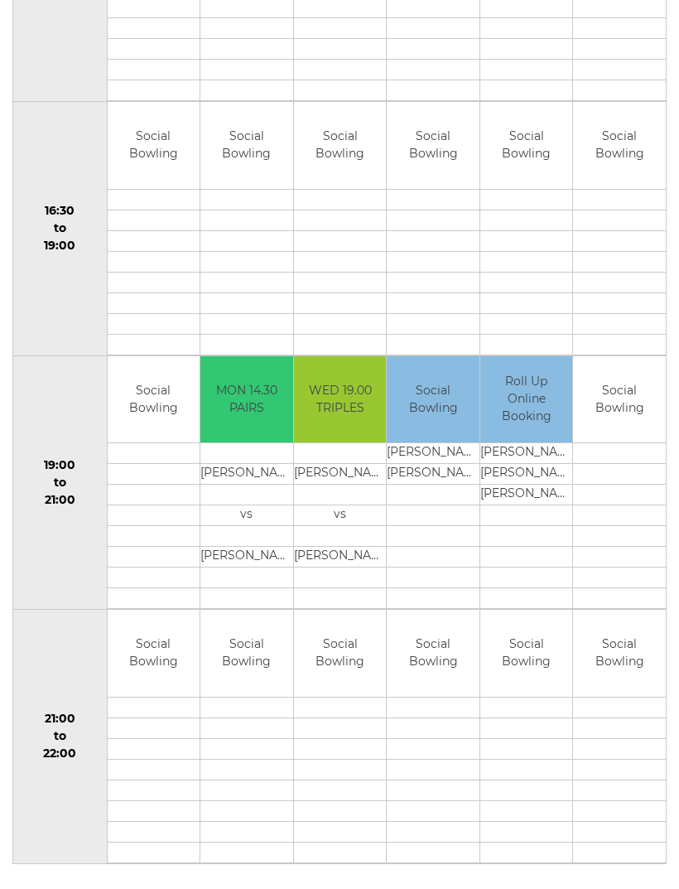
click at [534, 430] on td "Roll Up Online Booking" at bounding box center [527, 399] width 93 height 87
click at [538, 485] on td "[PERSON_NAME]" at bounding box center [527, 474] width 93 height 21
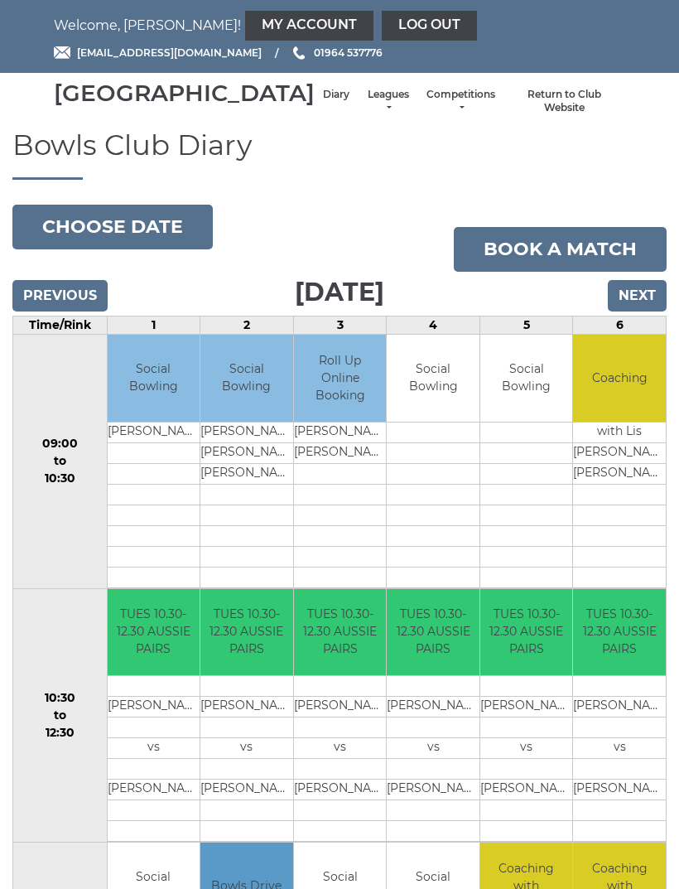
scroll to position [0, 0]
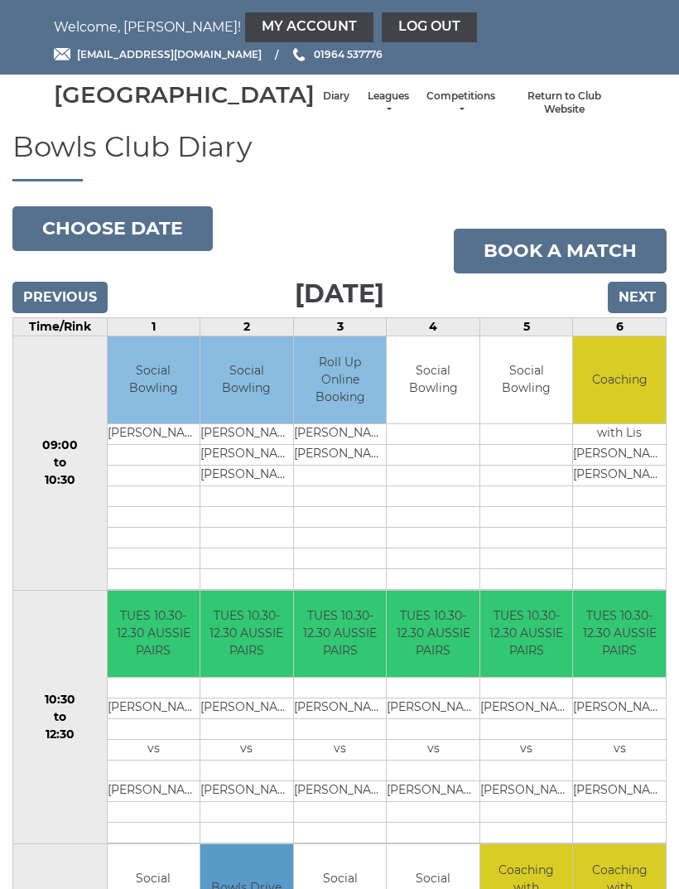
click at [382, 24] on link "Log out" at bounding box center [429, 27] width 95 height 30
